Goal: Transaction & Acquisition: Download file/media

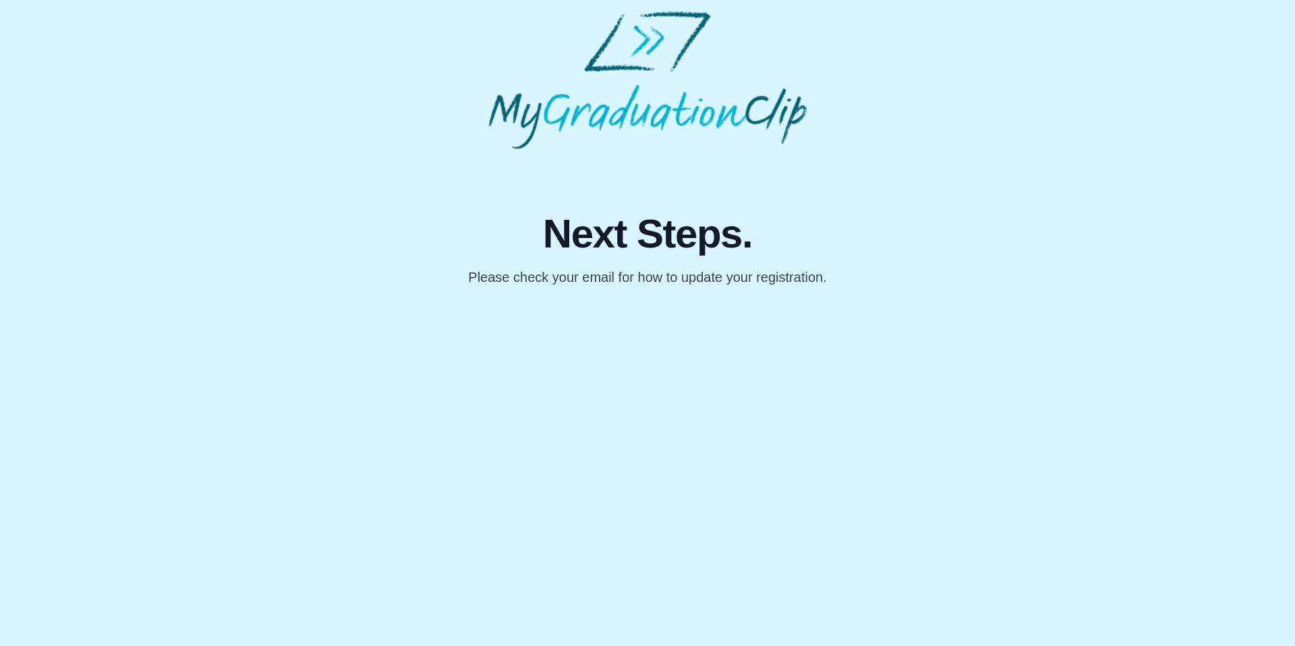
click at [548, 285] on p "Please check your email for how to update your registration." at bounding box center [647, 277] width 358 height 19
click at [546, 289] on body "Next Steps. Please check your email for how to update your registration." at bounding box center [647, 149] width 1295 height 298
click at [592, 242] on span "Next Steps." at bounding box center [647, 234] width 358 height 40
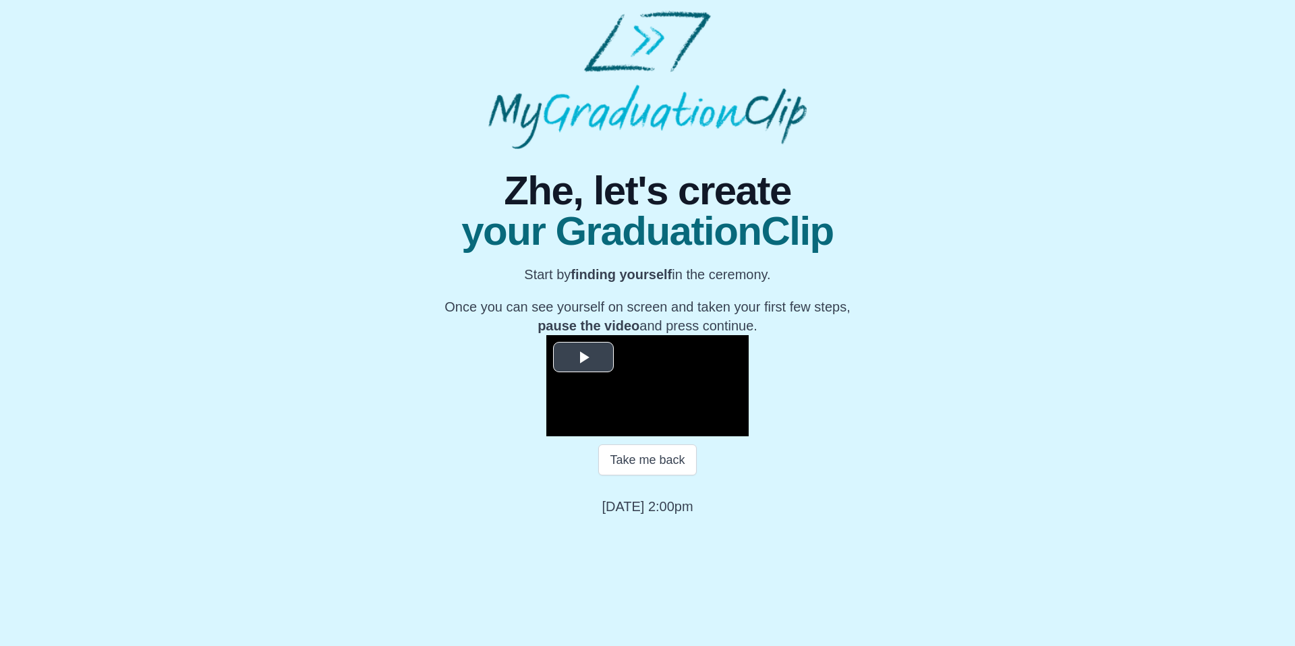
click at [620, 364] on video "Video Player" at bounding box center [647, 385] width 202 height 101
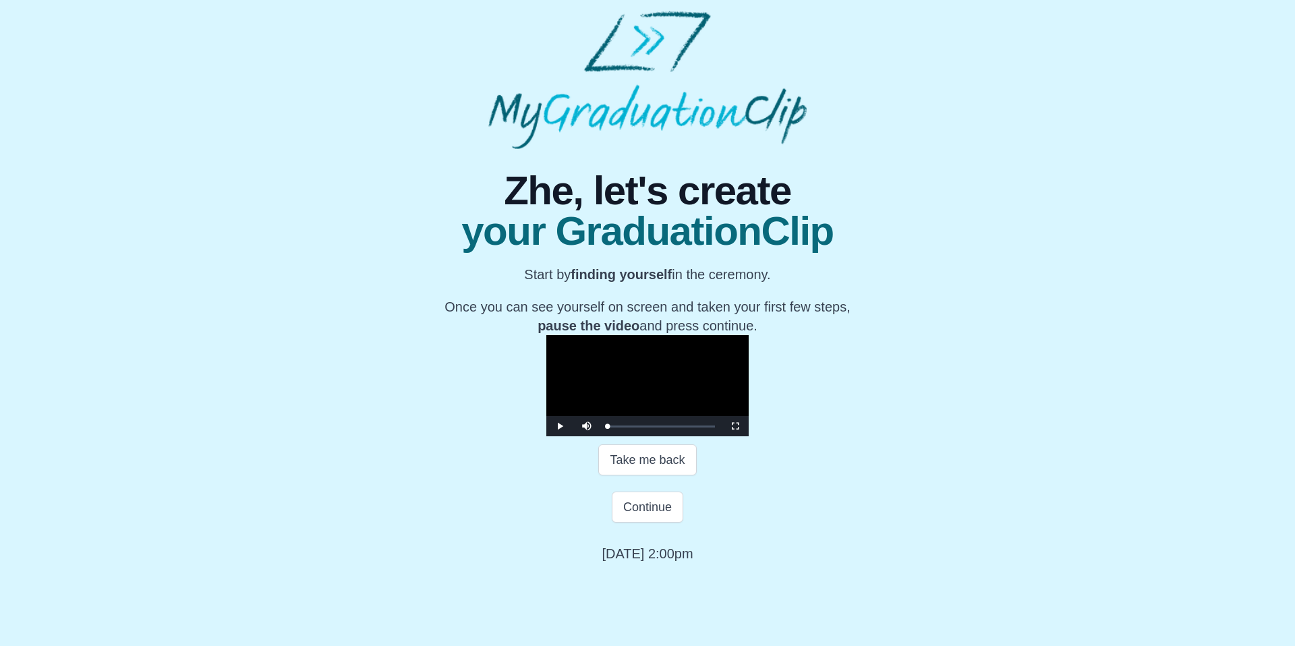
click at [620, 437] on video "Video Player" at bounding box center [647, 385] width 202 height 101
click at [631, 523] on button "Continue" at bounding box center [648, 507] width 72 height 31
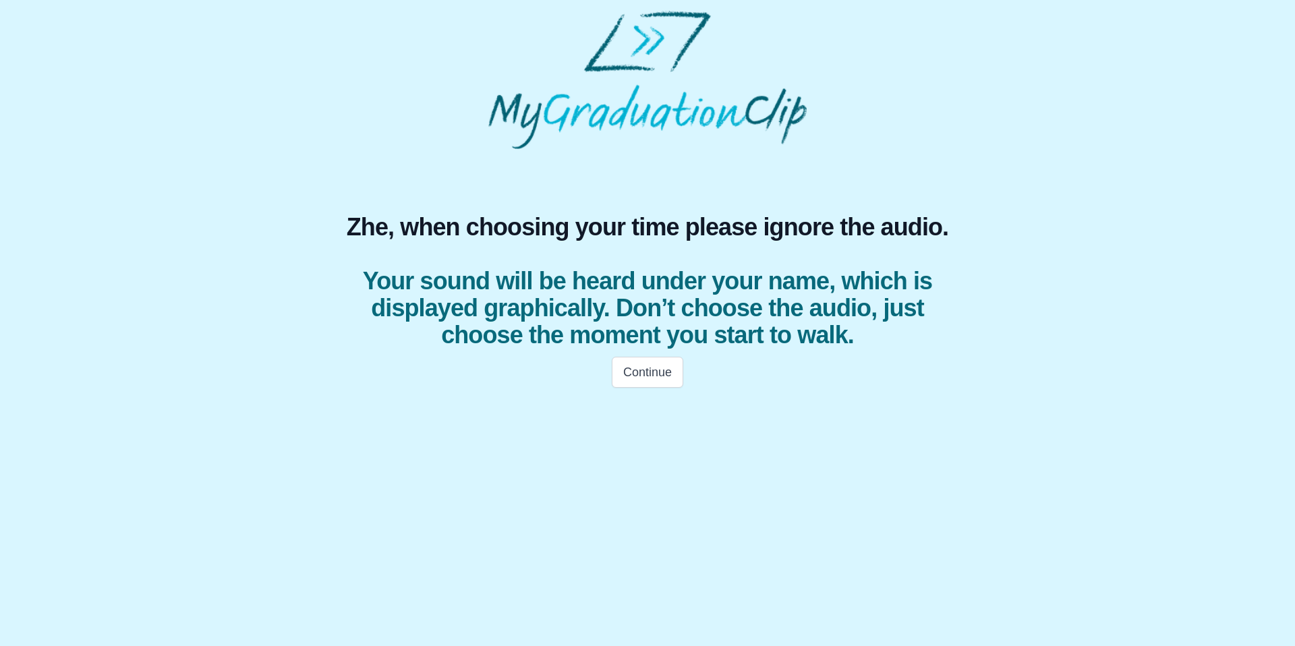
scroll to position [0, 0]
click at [619, 270] on span "Your sound will be heard under your name, which is displayed graphically. Don’t…" at bounding box center [647, 308] width 615 height 81
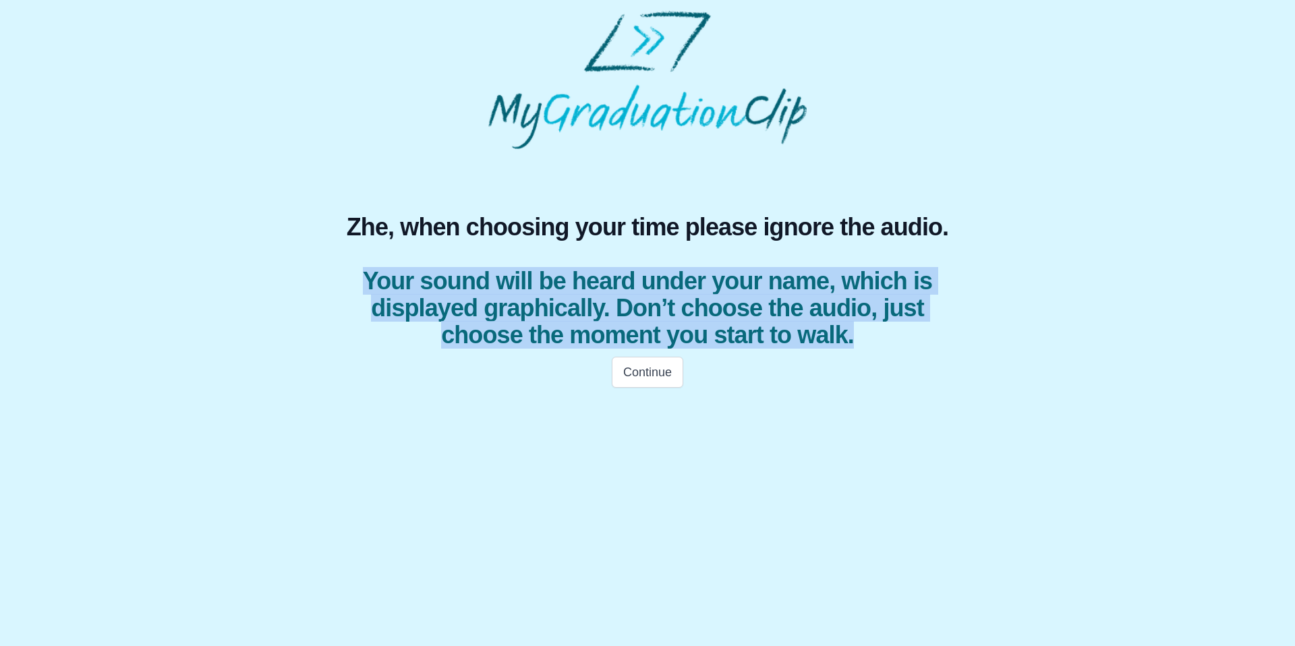
click at [613, 347] on span "Your sound will be heard under your name, which is displayed graphically. Don’t…" at bounding box center [647, 308] width 615 height 81
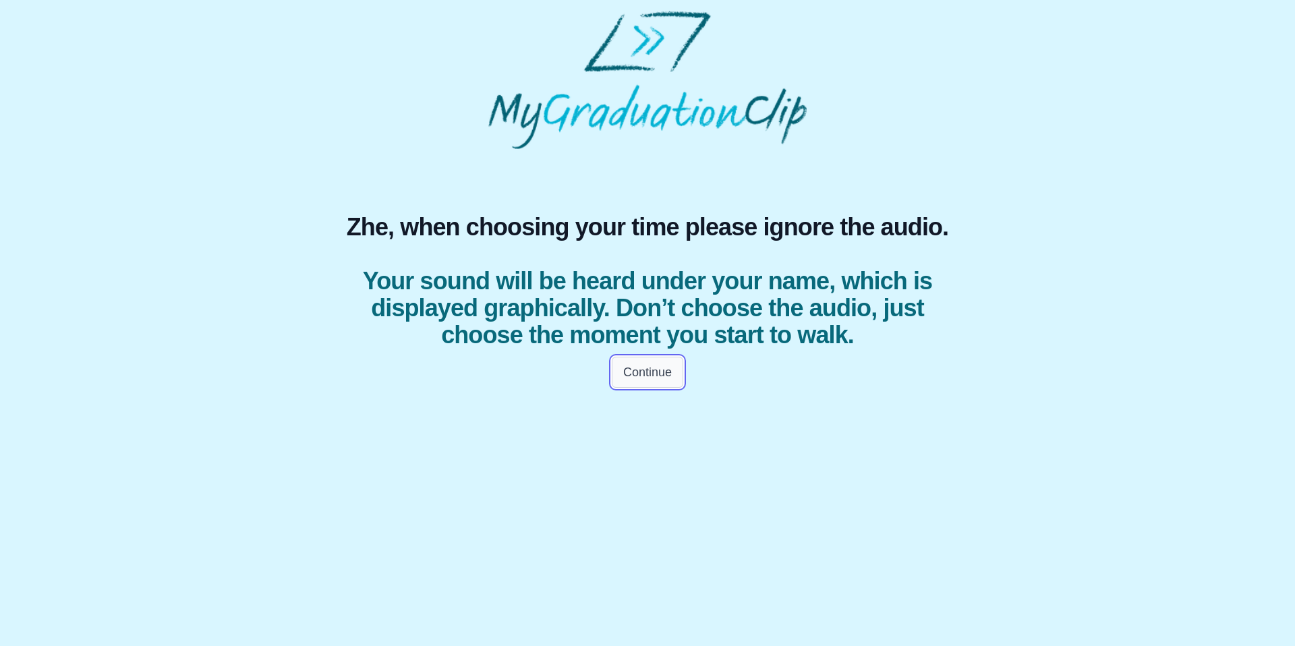
click at [636, 364] on button "Continue" at bounding box center [648, 372] width 72 height 31
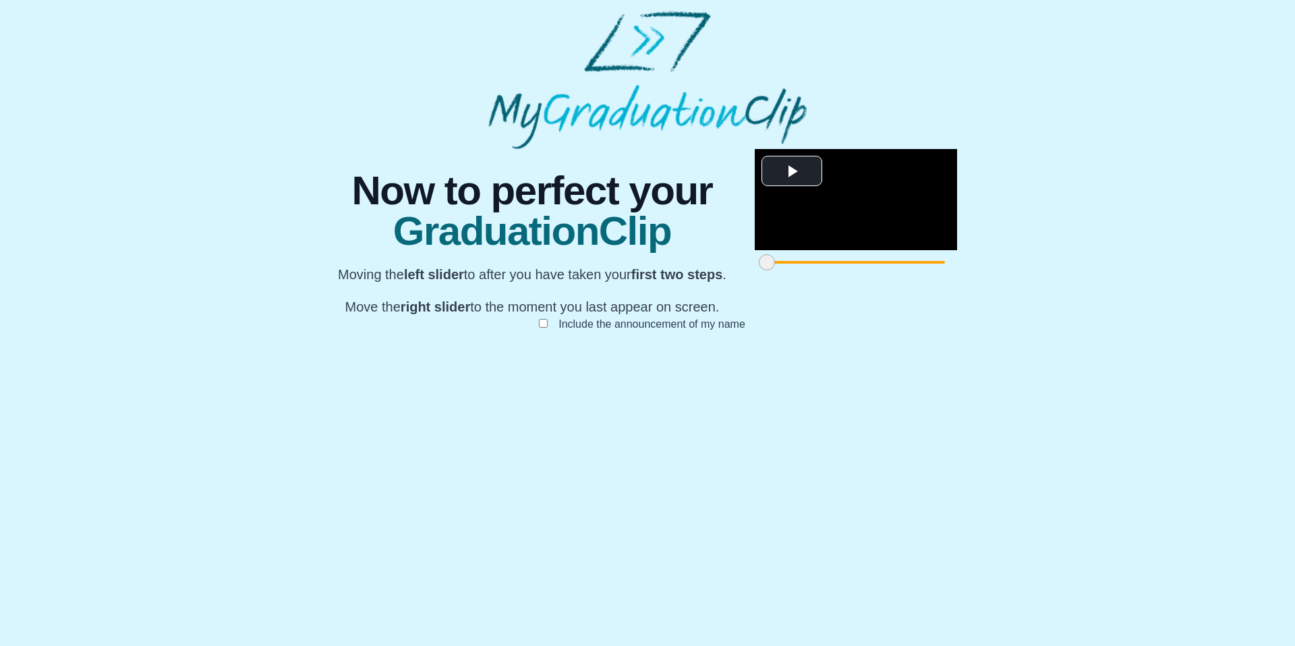
scroll to position [111, 0]
click at [755, 250] on video "Video Player" at bounding box center [856, 199] width 202 height 101
drag, startPoint x: 341, startPoint y: 583, endPoint x: 444, endPoint y: 579, distance: 103.3
click at [862, 271] on span at bounding box center [870, 262] width 16 height 16
click at [755, 250] on video "Video Player" at bounding box center [856, 199] width 202 height 101
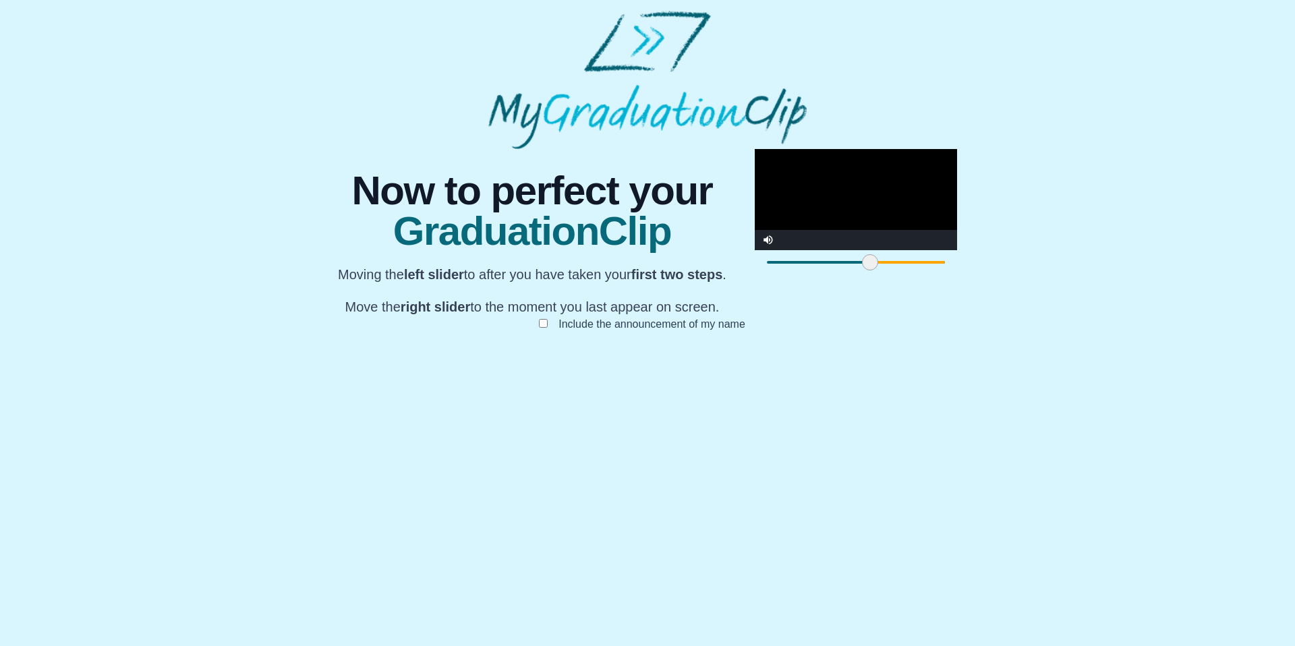
drag, startPoint x: 439, startPoint y: 582, endPoint x: 279, endPoint y: 576, distance: 160.0
click at [279, 358] on div "**********" at bounding box center [648, 253] width 1274 height 209
click at [755, 250] on video "Video Player" at bounding box center [856, 199] width 202 height 101
drag, startPoint x: 343, startPoint y: 580, endPoint x: 622, endPoint y: 571, distance: 278.8
click at [1032, 275] on div at bounding box center [1044, 262] width 24 height 24
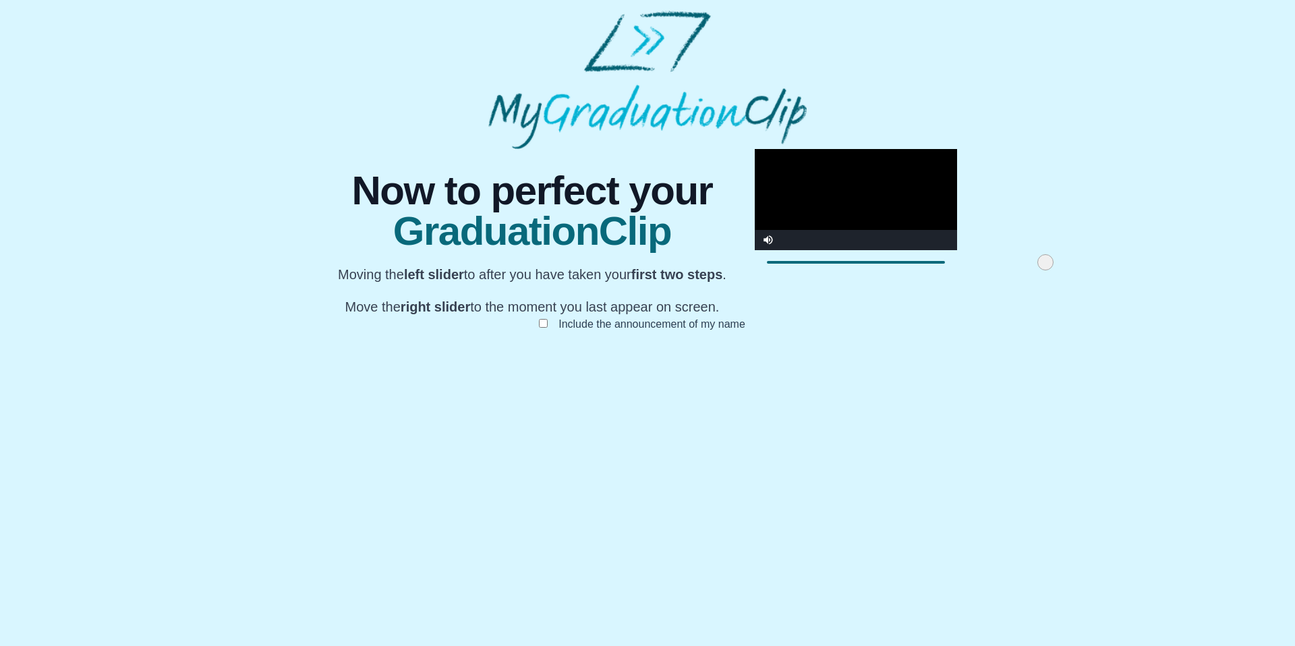
click at [755, 250] on video "Video Player" at bounding box center [856, 199] width 202 height 101
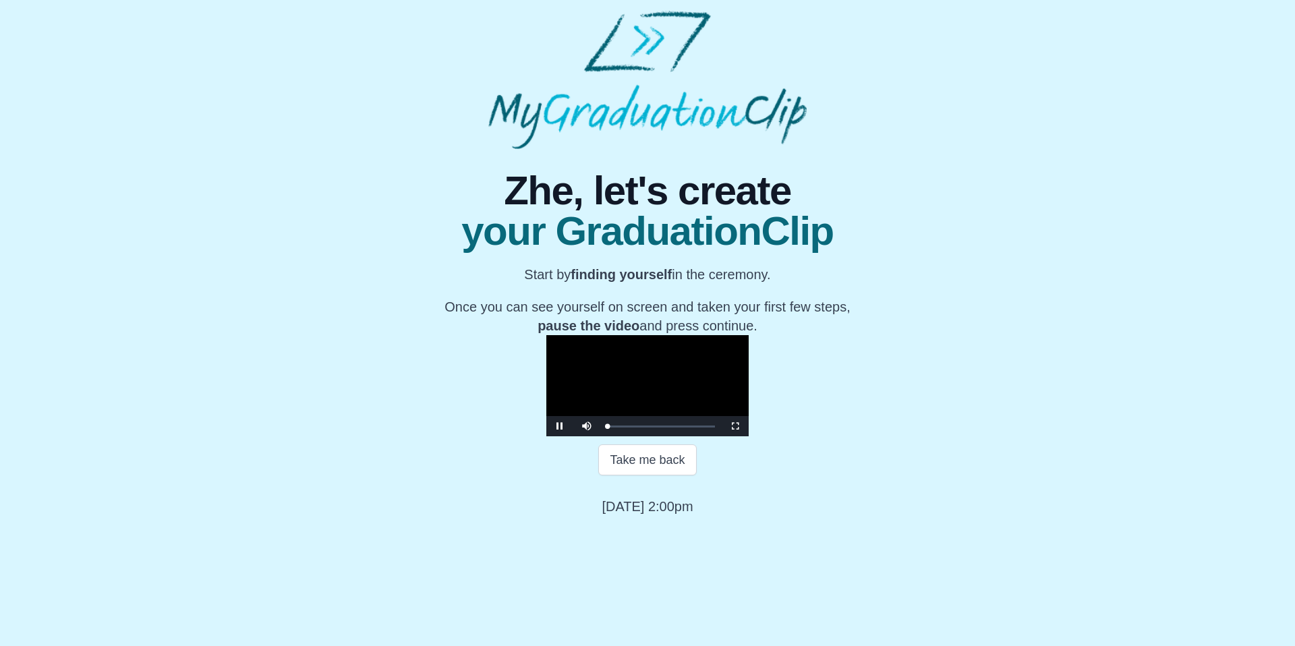
click at [546, 387] on video "Video Player" at bounding box center [647, 385] width 202 height 101
click at [620, 298] on p "Once you can see yourself on screen and taken your first few steps, pause the v…" at bounding box center [647, 317] width 405 height 38
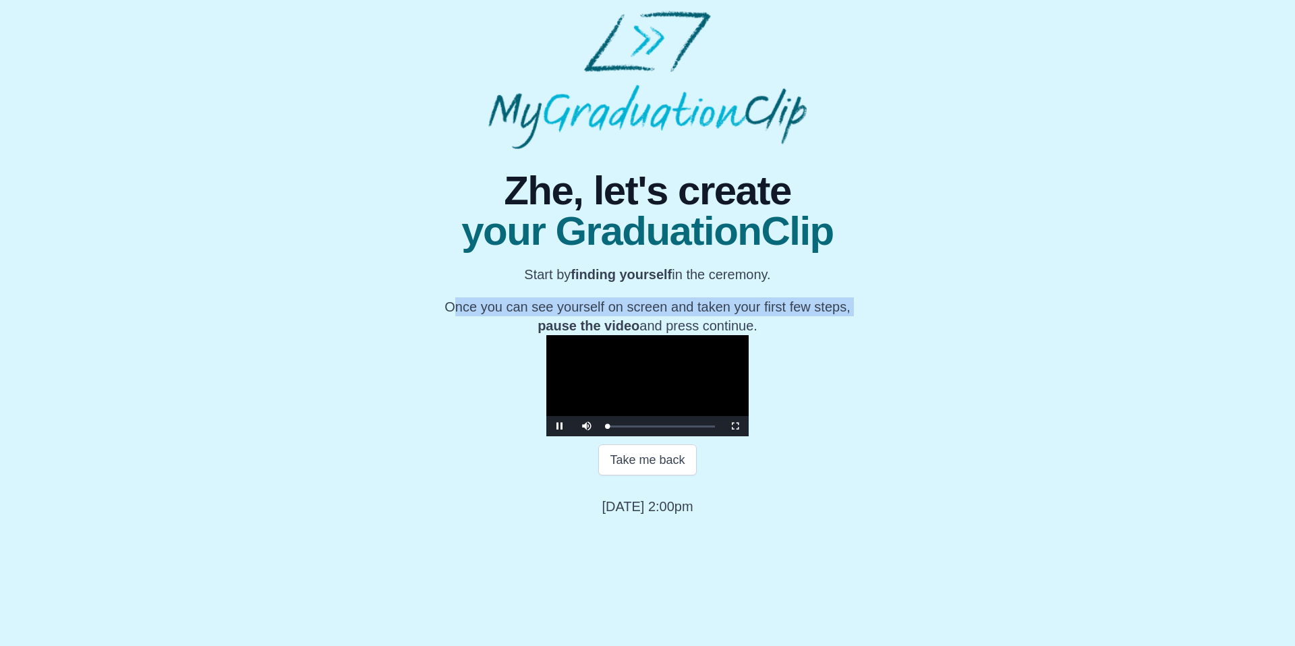
click at [636, 298] on p "Once you can see yourself on screen and taken your first few steps, pause the v…" at bounding box center [647, 317] width 405 height 38
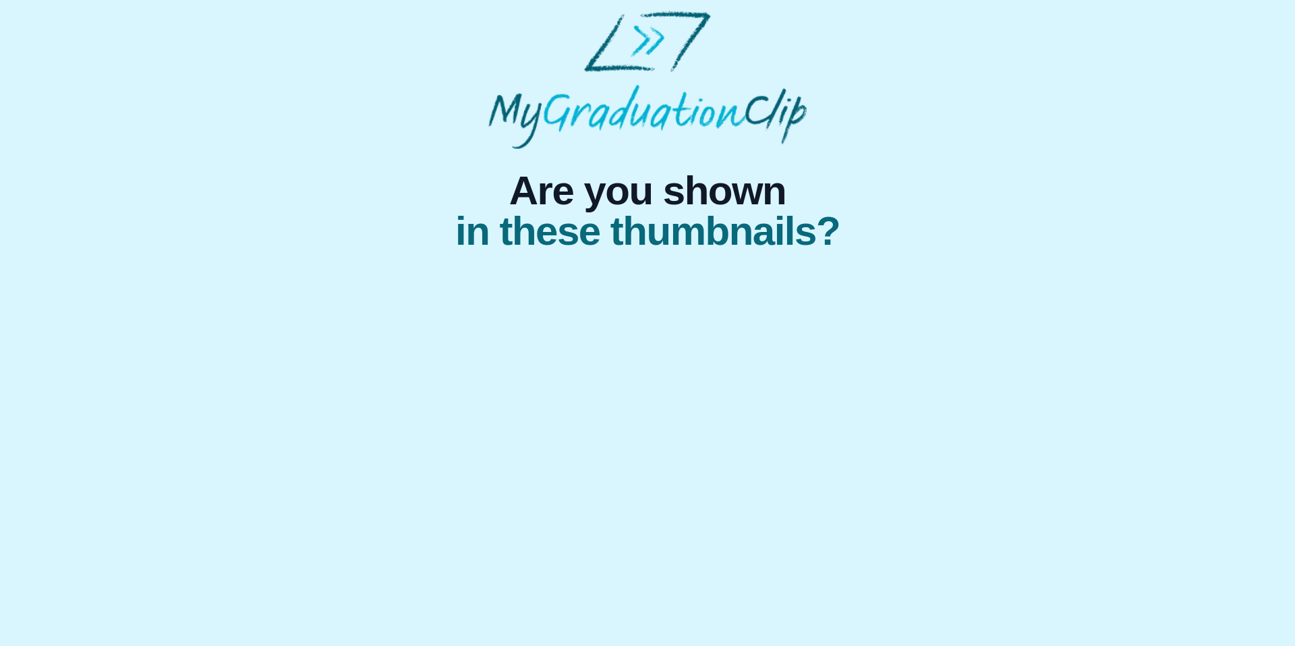
click at [586, 198] on span "Are you shown" at bounding box center [647, 191] width 385 height 40
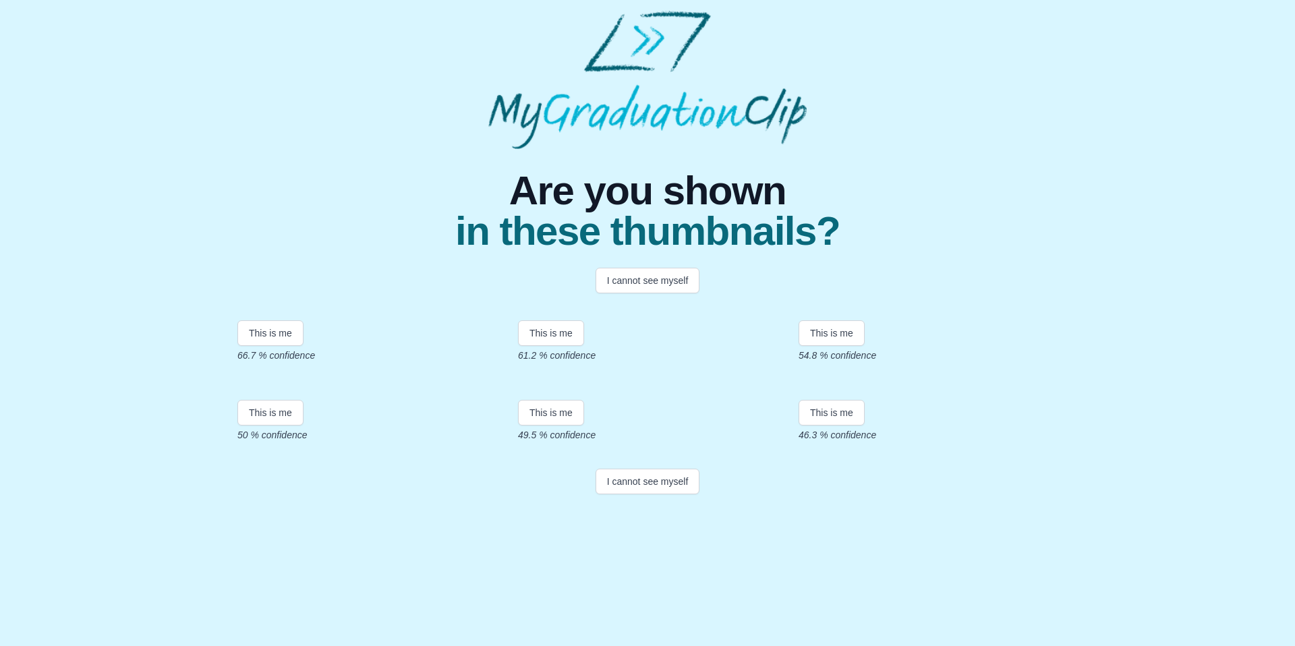
scroll to position [156, 0]
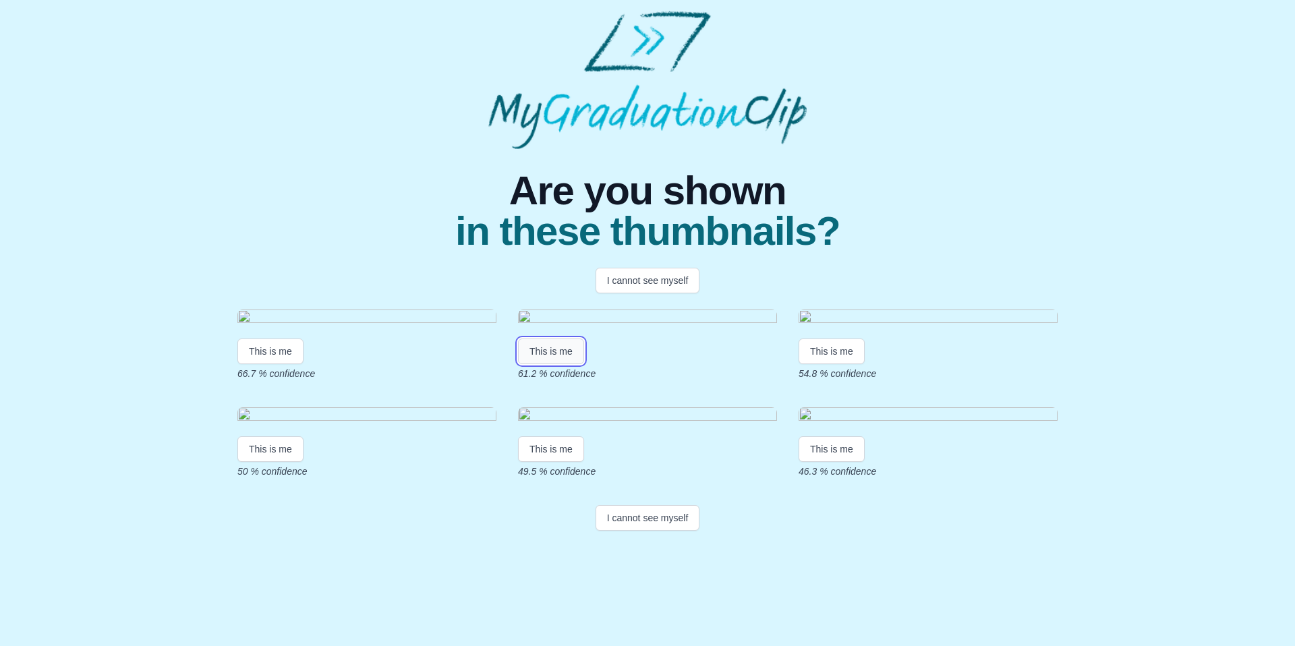
click at [560, 339] on button "This is me" at bounding box center [551, 352] width 66 height 26
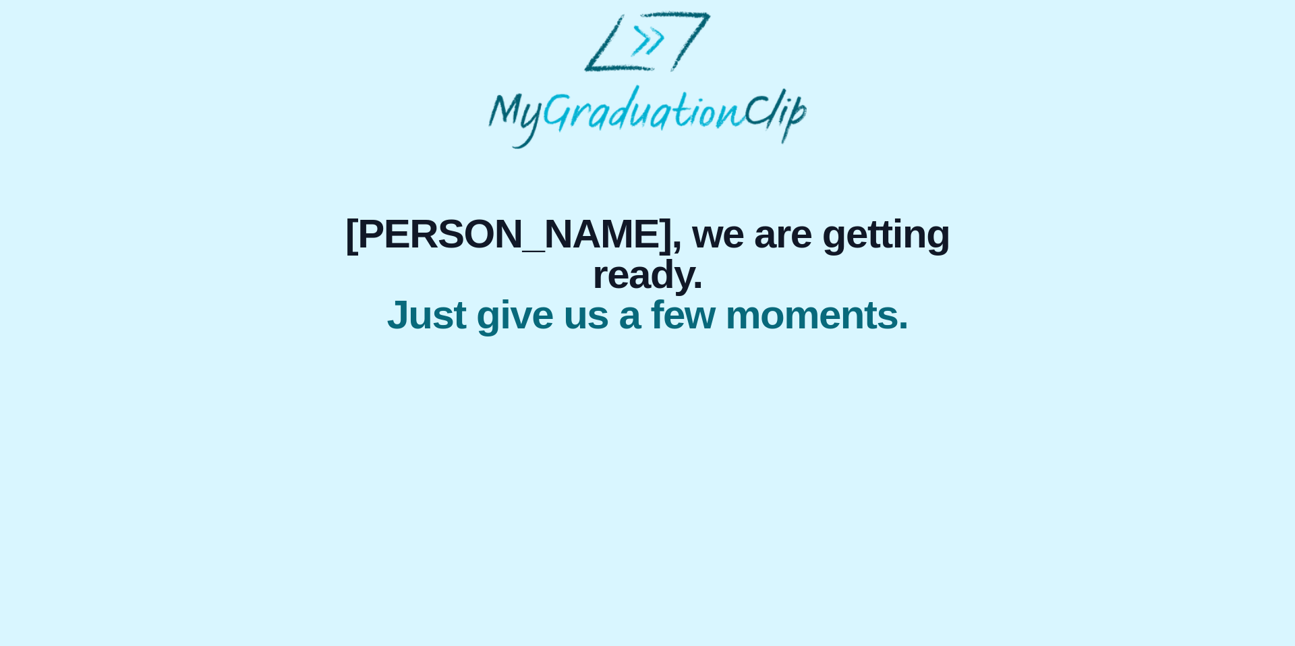
scroll to position [0, 0]
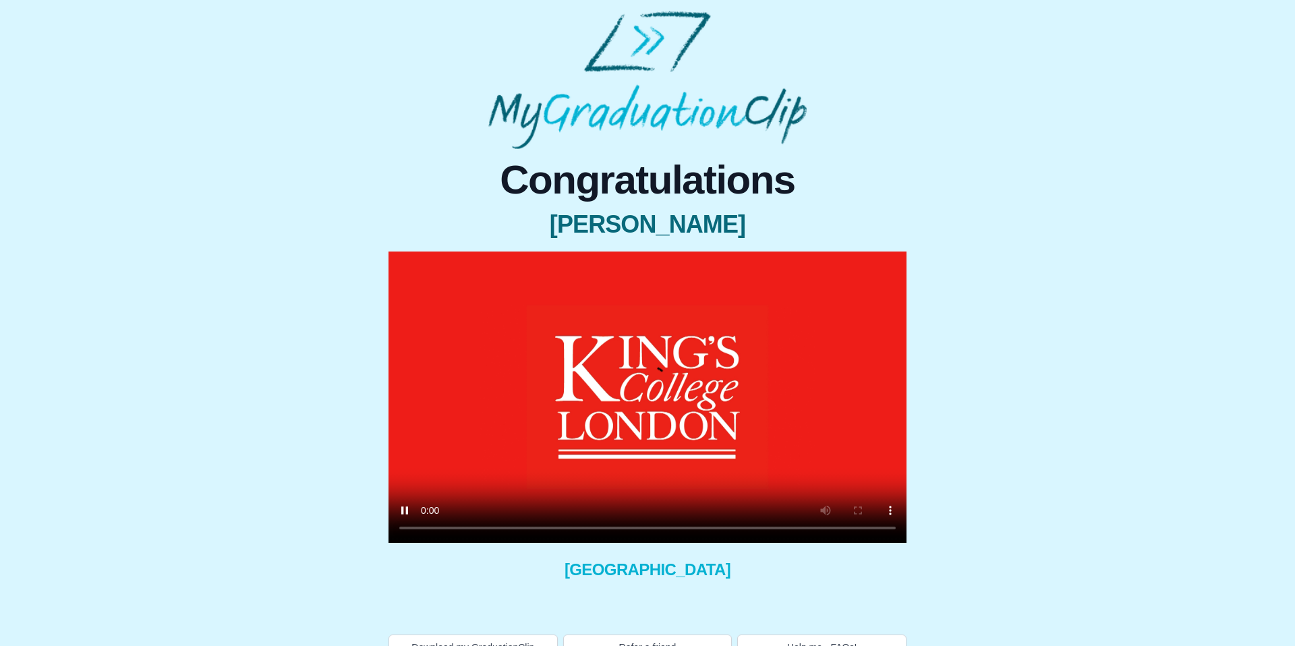
scroll to position [47, 0]
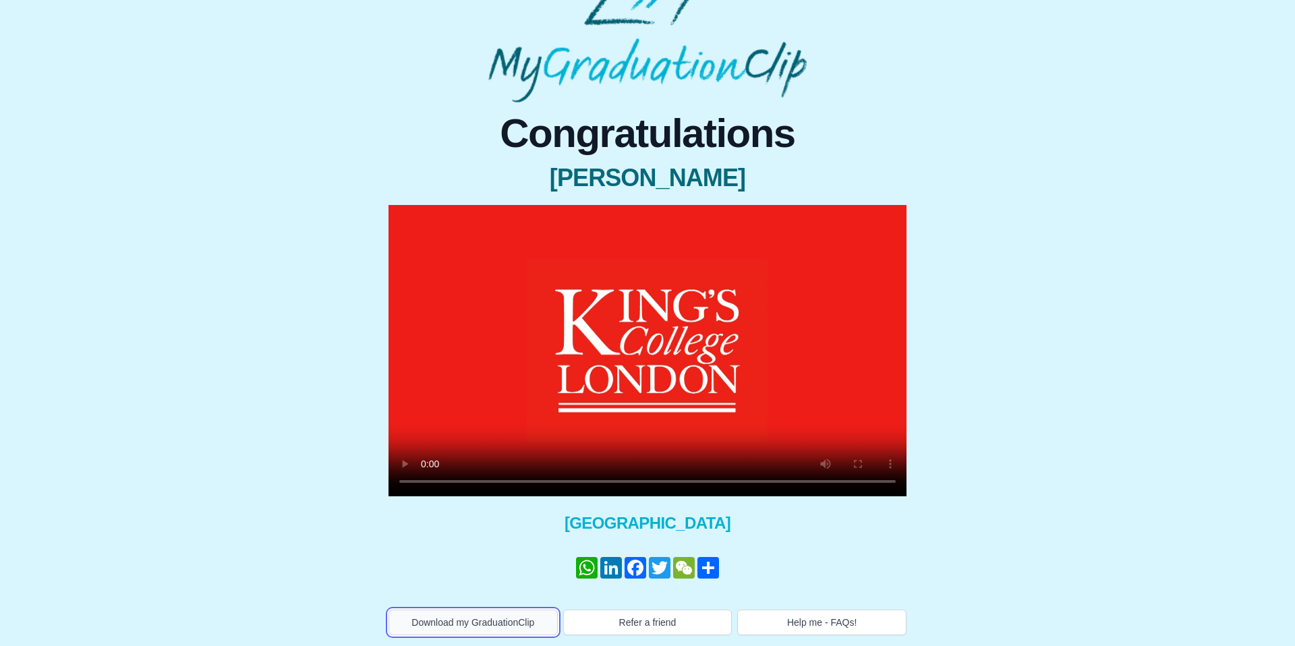
click at [458, 621] on button "Download my GraduationClip" at bounding box center [473, 623] width 169 height 26
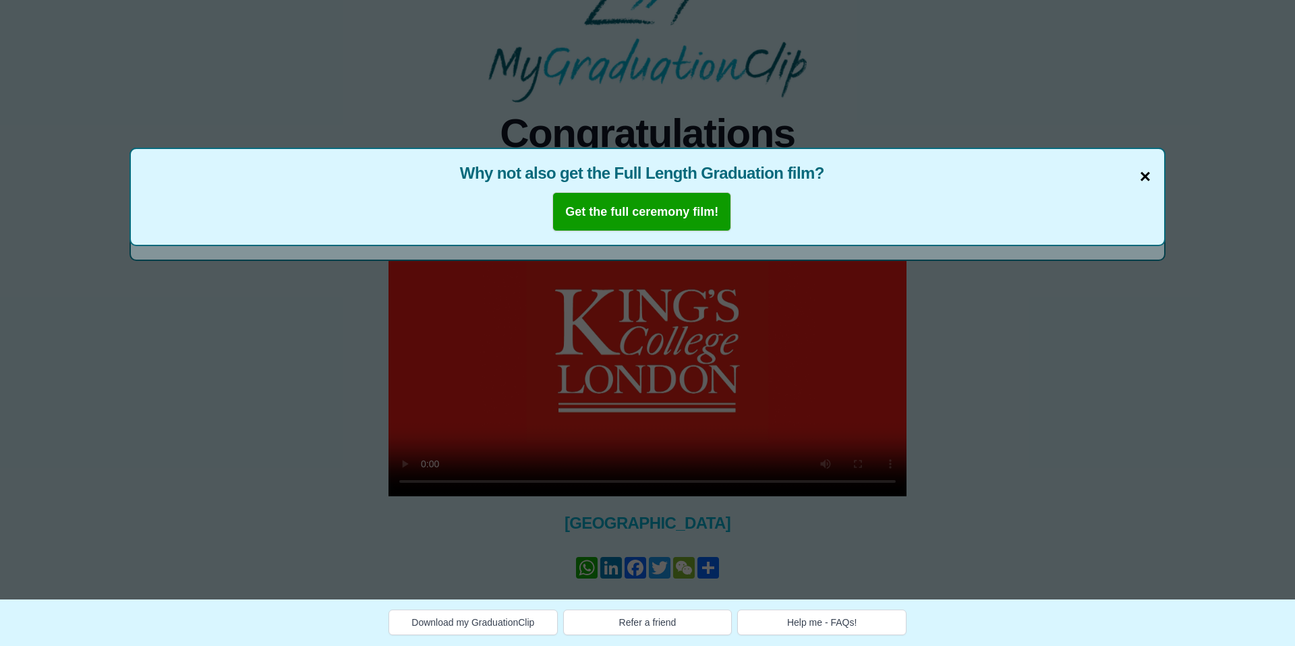
click at [1146, 175] on span "×" at bounding box center [1145, 177] width 11 height 28
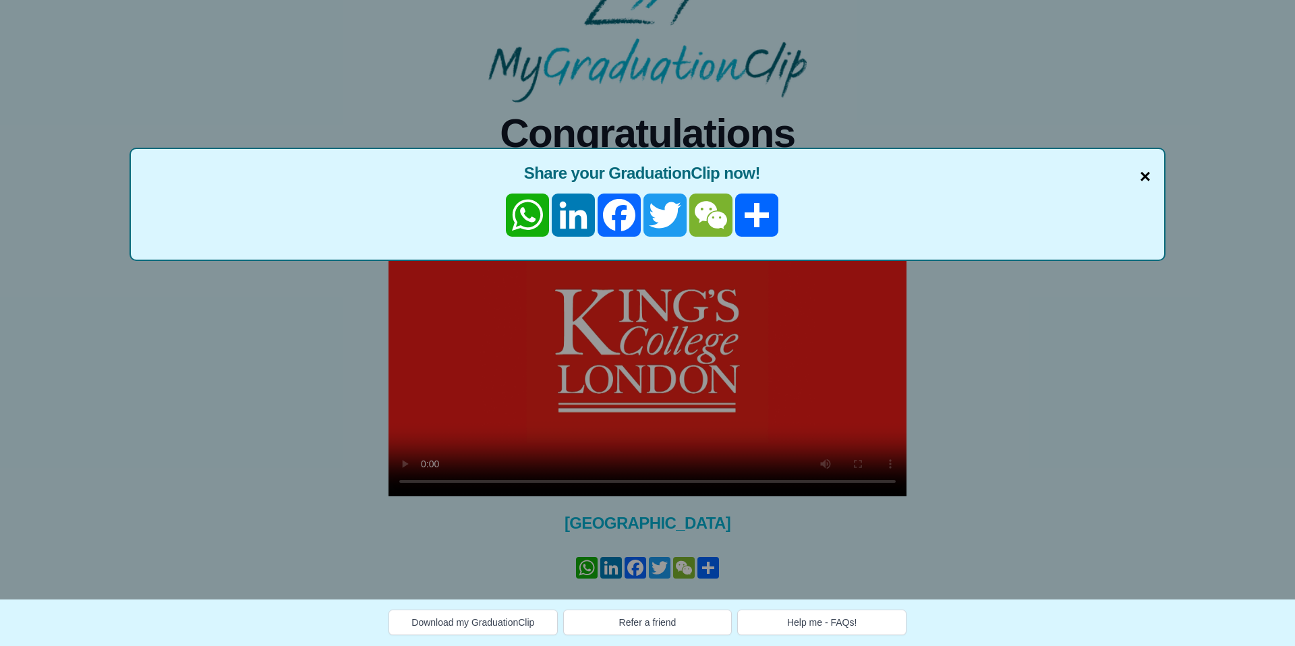
click at [1145, 178] on span "×" at bounding box center [1145, 177] width 11 height 28
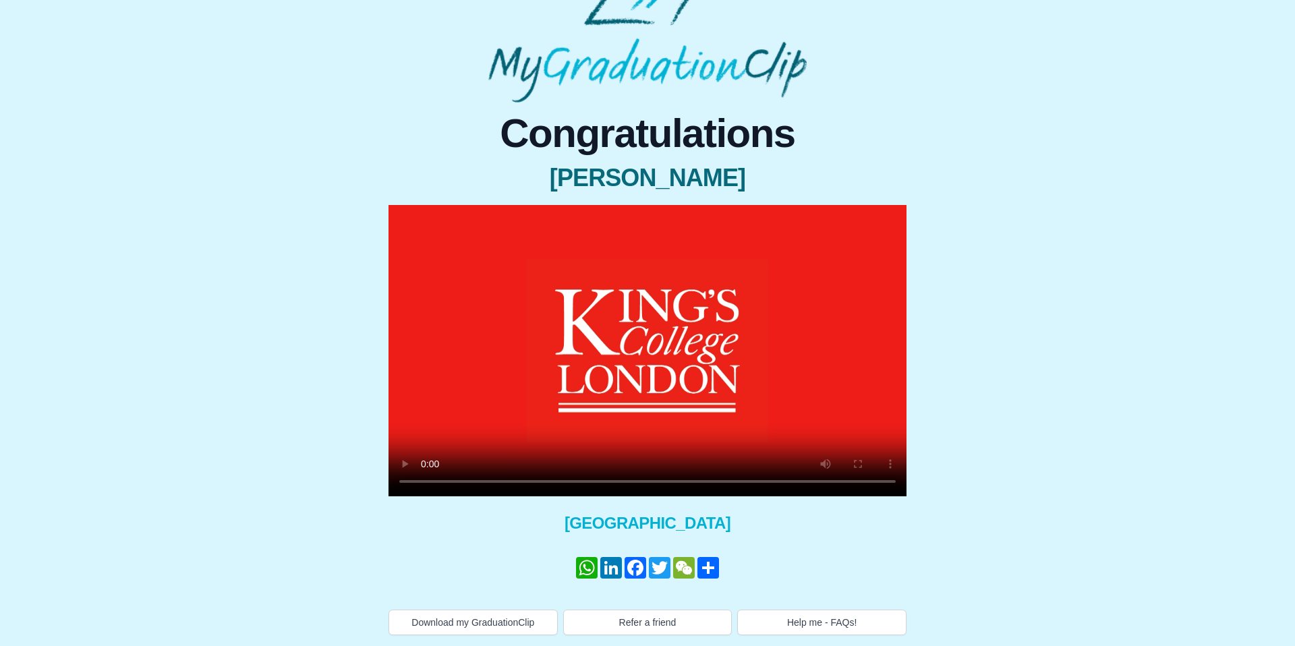
click at [787, 357] on video at bounding box center [648, 350] width 518 height 291
